Goal: Task Accomplishment & Management: Understand process/instructions

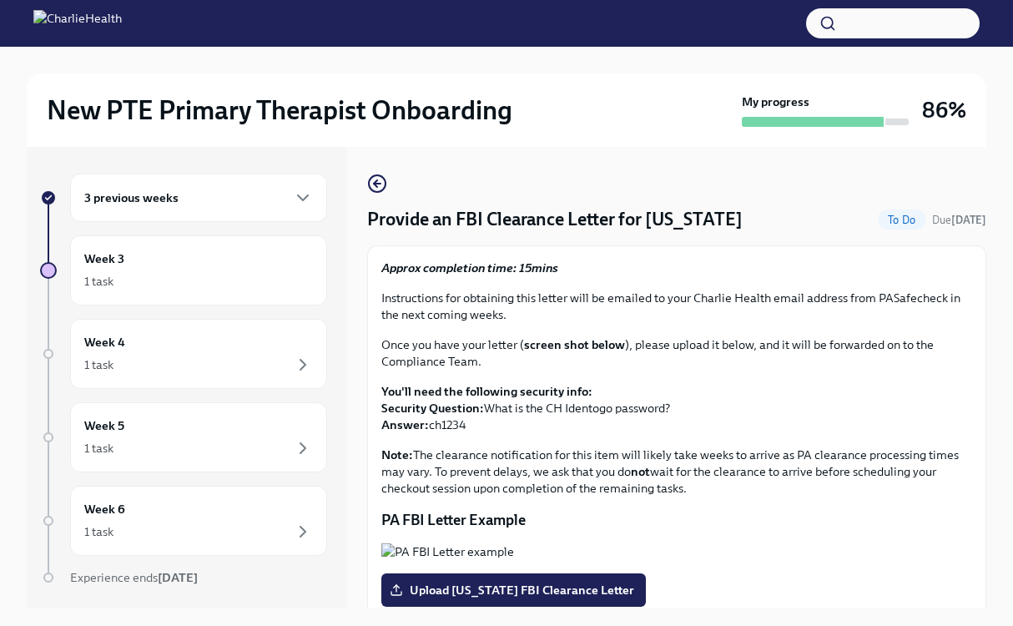
click at [204, 210] on div "3 previous weeks" at bounding box center [198, 198] width 257 height 48
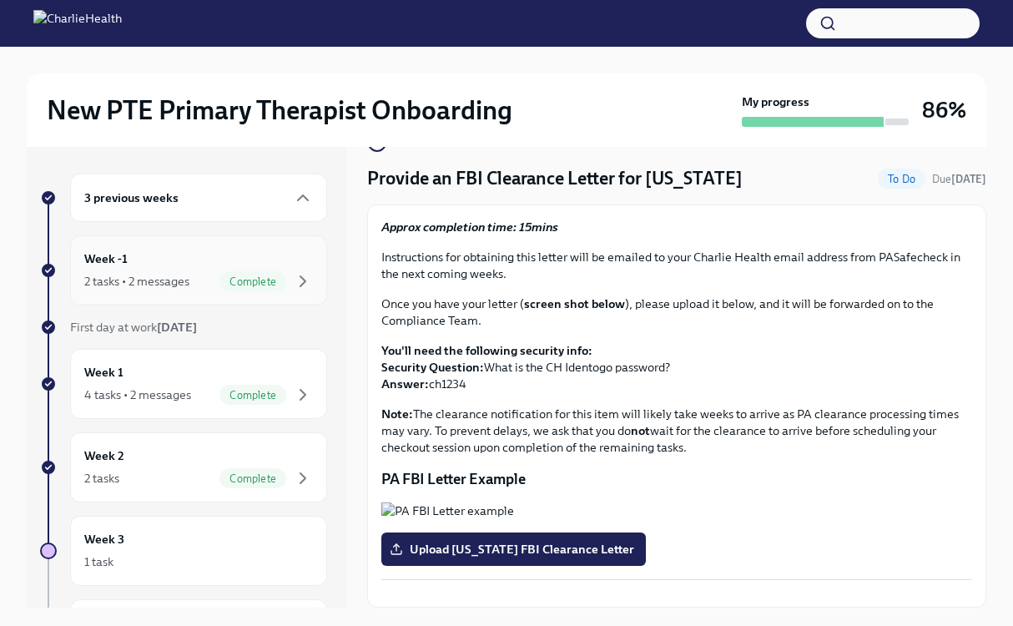
click at [151, 285] on div "2 tasks • 2 messages" at bounding box center [136, 281] width 105 height 17
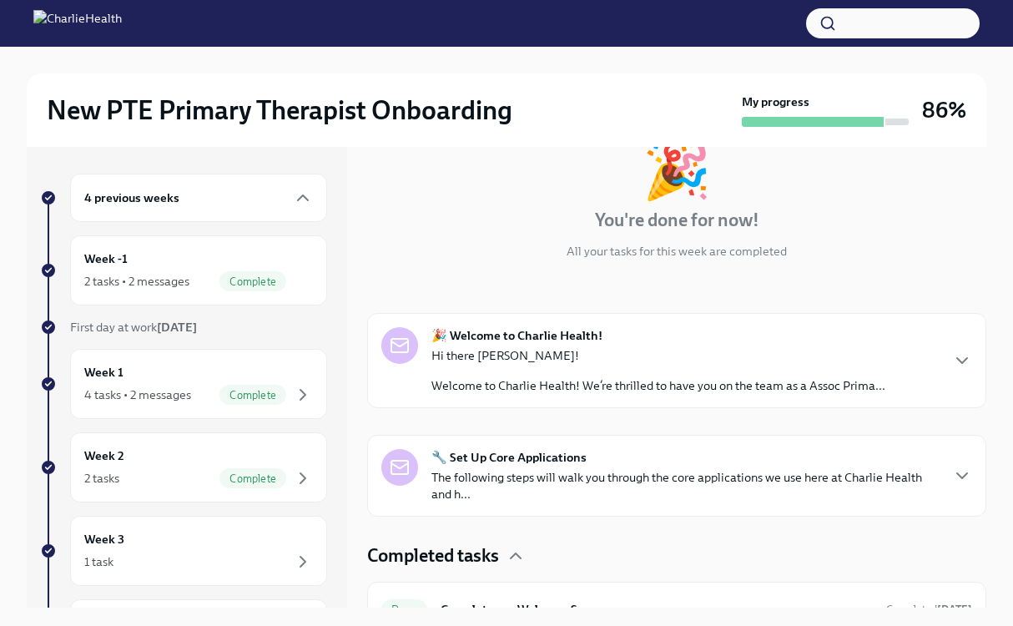
scroll to position [205, 0]
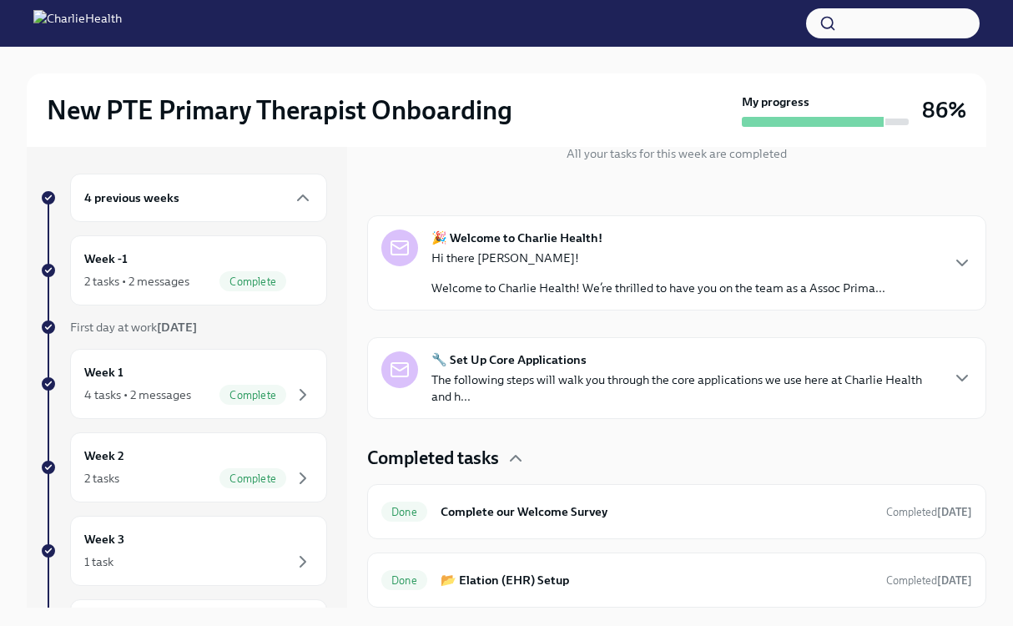
click at [854, 258] on p "Hi there [PERSON_NAME]!" at bounding box center [658, 258] width 454 height 17
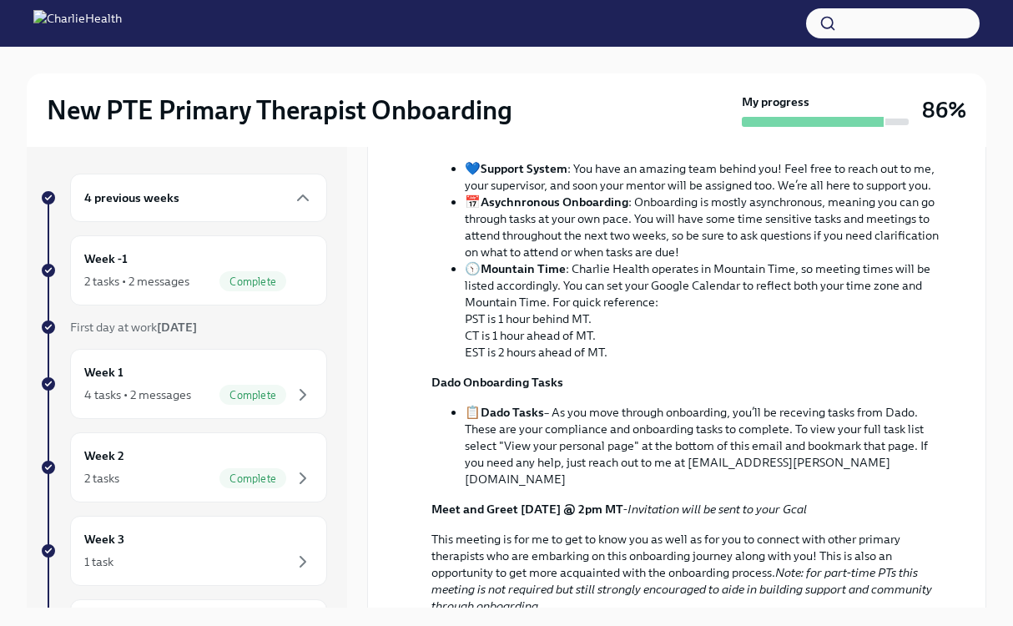
scroll to position [0, 0]
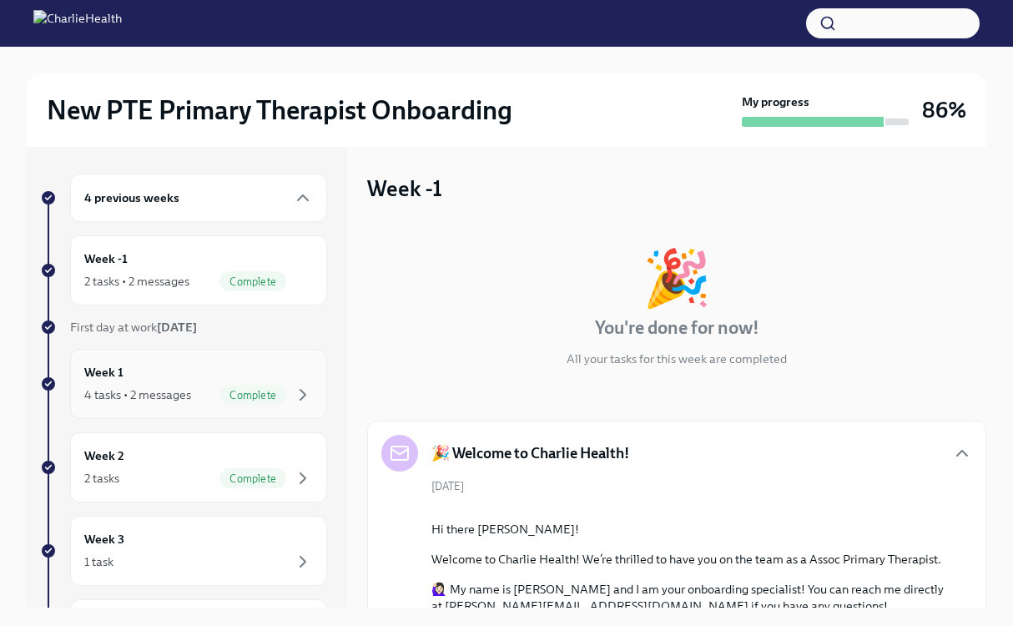
click at [147, 371] on div "Week 1 4 tasks • 2 messages Complete" at bounding box center [198, 384] width 229 height 42
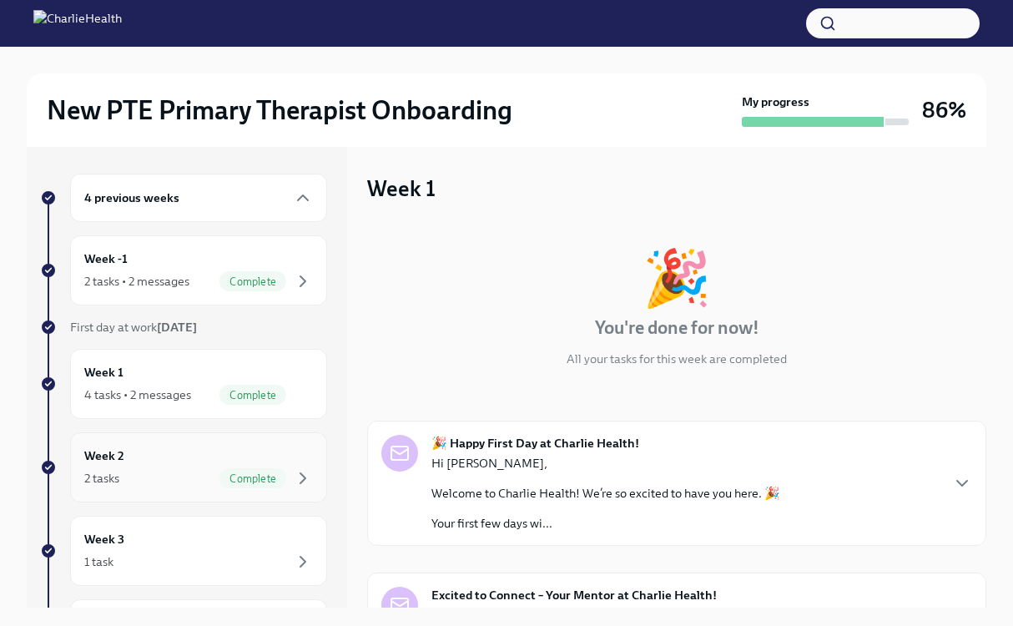
click at [146, 452] on div "Week 2 2 tasks Complete" at bounding box center [198, 468] width 229 height 42
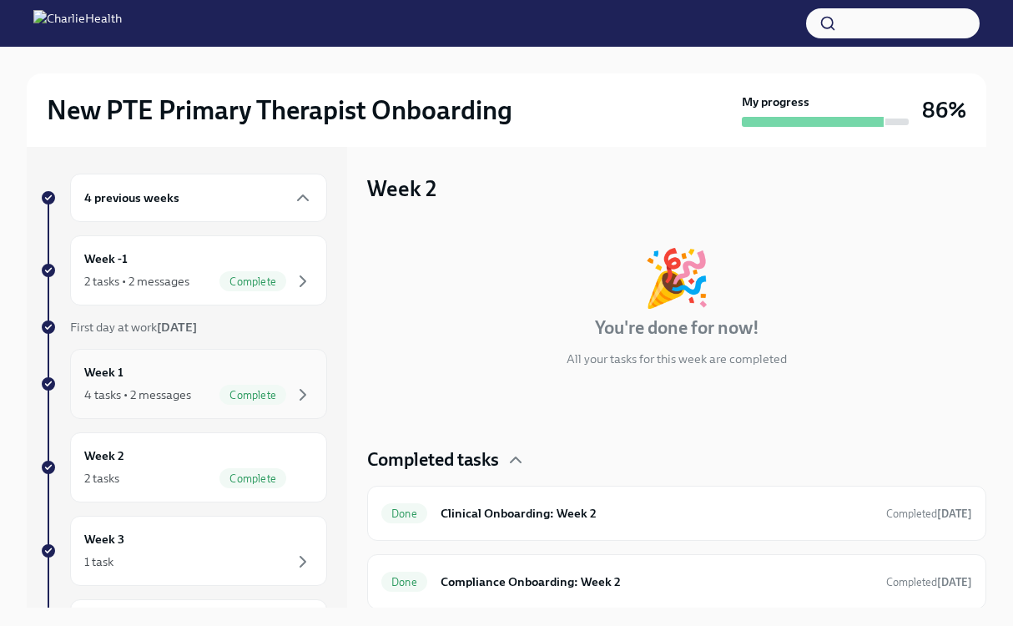
click at [152, 392] on div "4 tasks • 2 messages" at bounding box center [137, 394] width 107 height 17
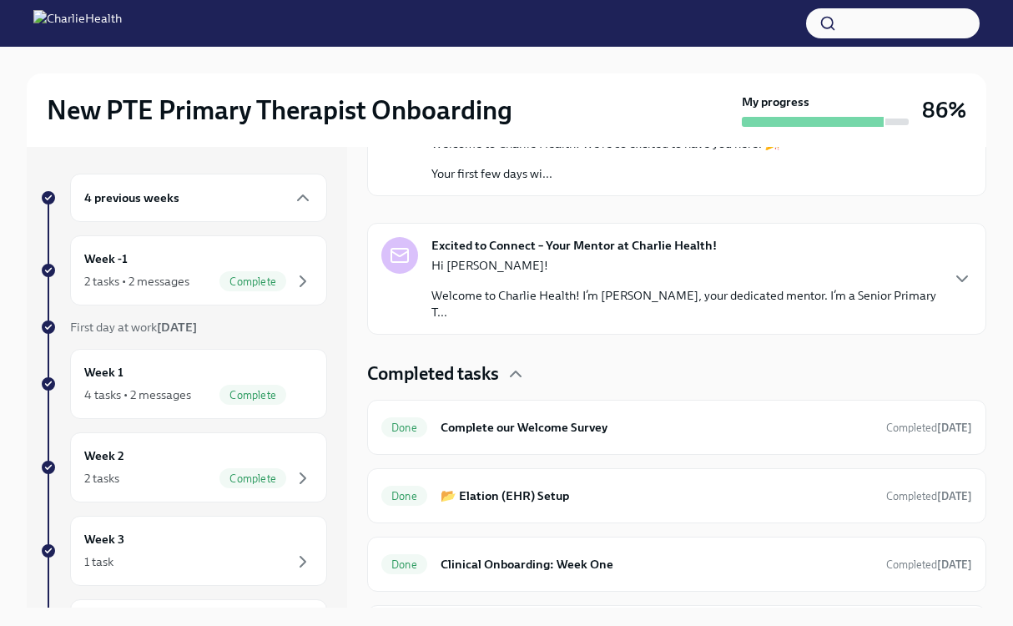
scroll to position [386, 0]
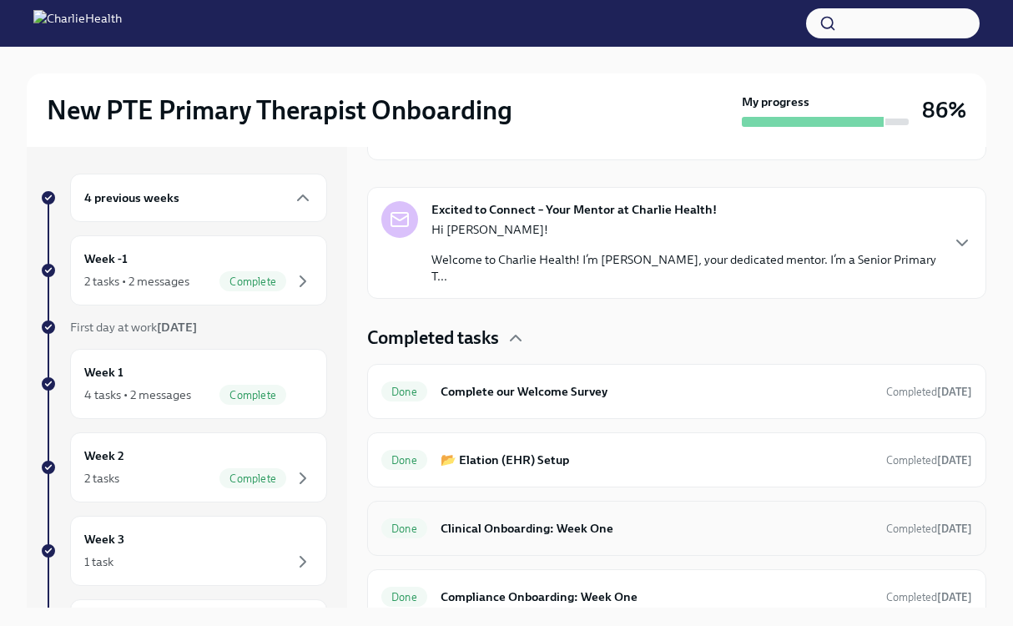
click at [619, 527] on div "Done Clinical Onboarding: Week One Completed [DATE]" at bounding box center [676, 528] width 619 height 55
click at [560, 519] on h6 "Clinical Onboarding: Week One" at bounding box center [657, 528] width 432 height 18
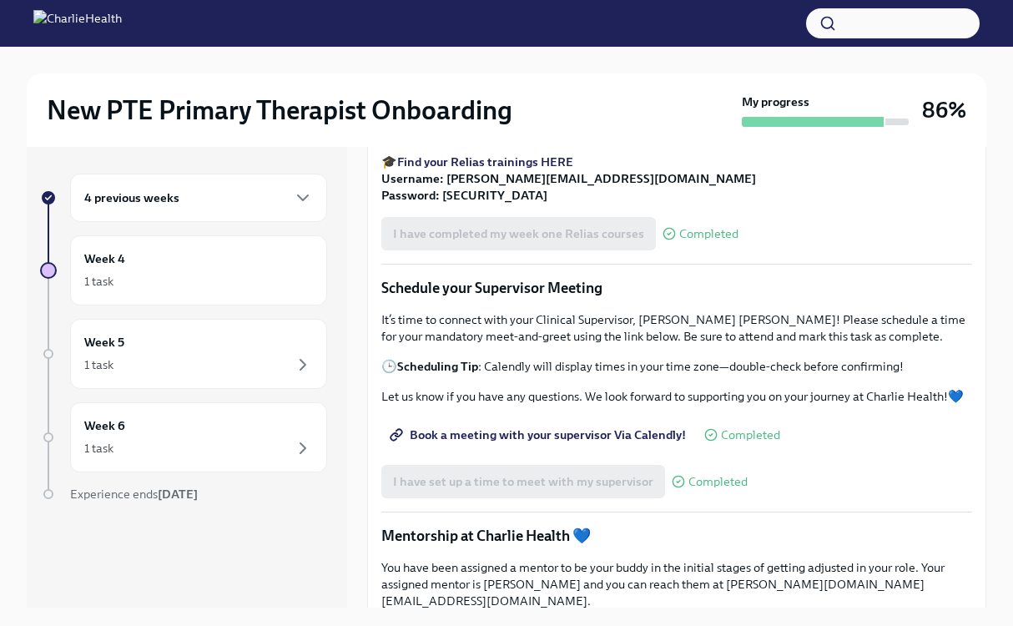
scroll to position [1120, 0]
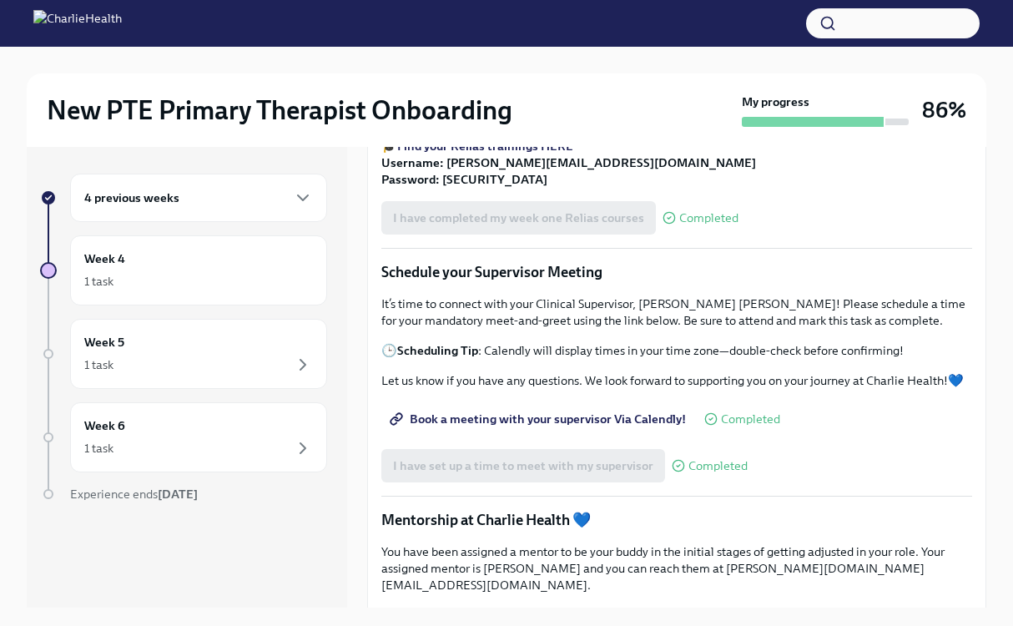
click at [473, 154] on strong "Find your Relias trainings HERE" at bounding box center [485, 146] width 176 height 15
